Goal: Transaction & Acquisition: Purchase product/service

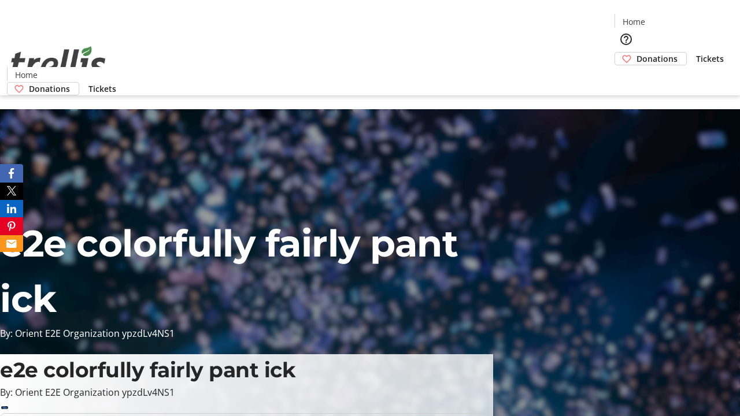
click at [636, 53] on span "Donations" at bounding box center [656, 59] width 41 height 12
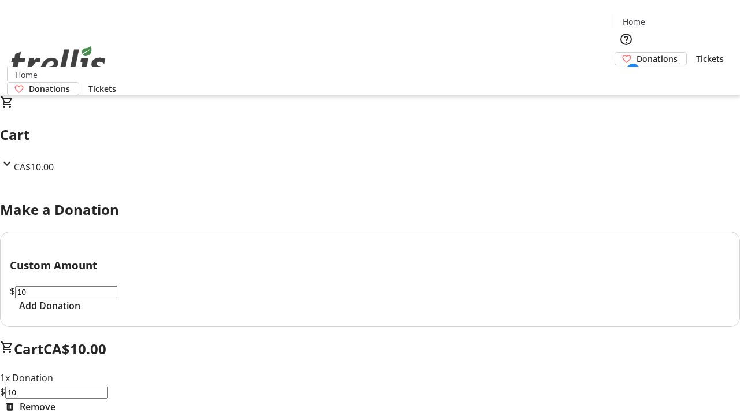
select select "CA"
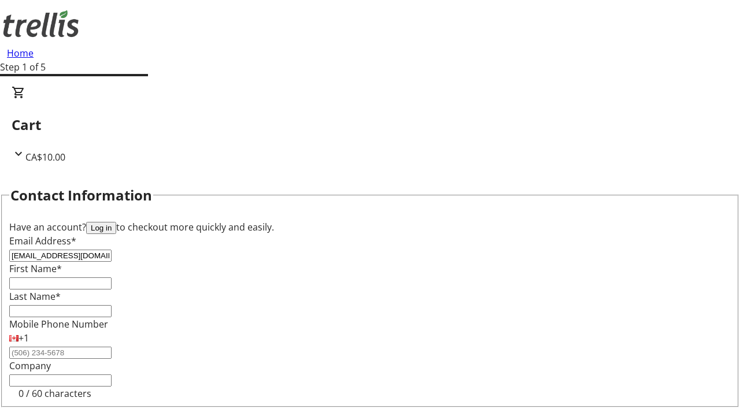
type input "[EMAIL_ADDRESS][DOMAIN_NAME]"
type input "Ebba"
type input "Leuschke"
type input "[STREET_ADDRESS][PERSON_NAME]"
type input "Kelowna"
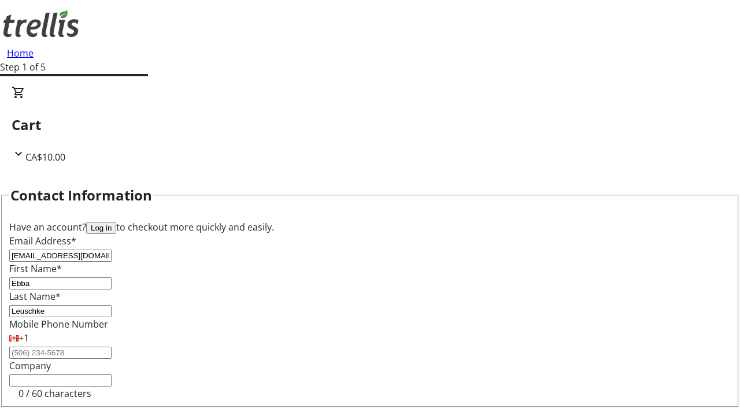
select select "BC"
type input "Kelowna"
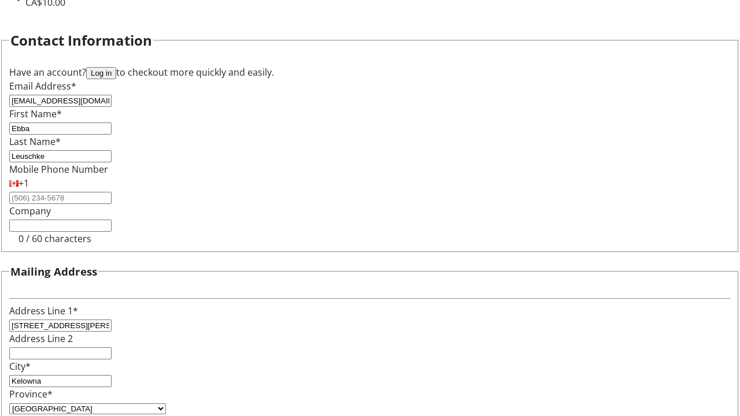
type input "V1Y 0C2"
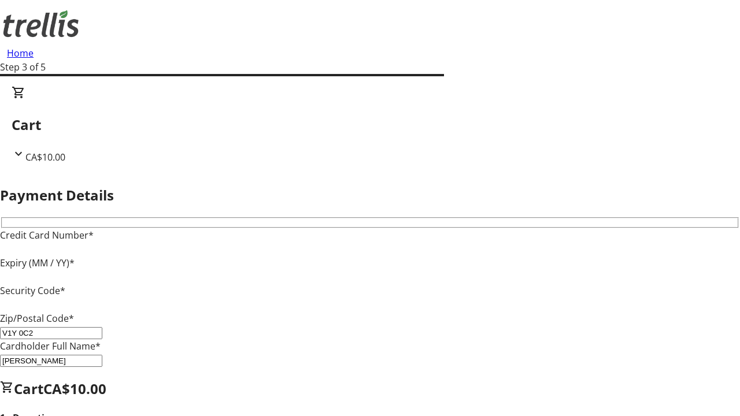
type input "V1Y 0C2"
